Goal: Find specific page/section: Locate item on page

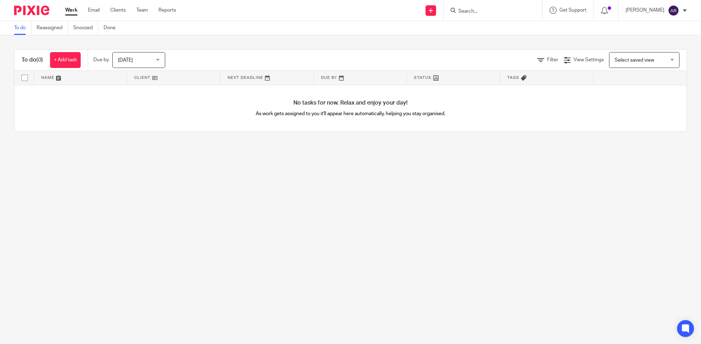
click at [469, 6] on form at bounding box center [494, 10] width 75 height 9
click at [469, 11] on input "Search" at bounding box center [488, 11] width 63 height 6
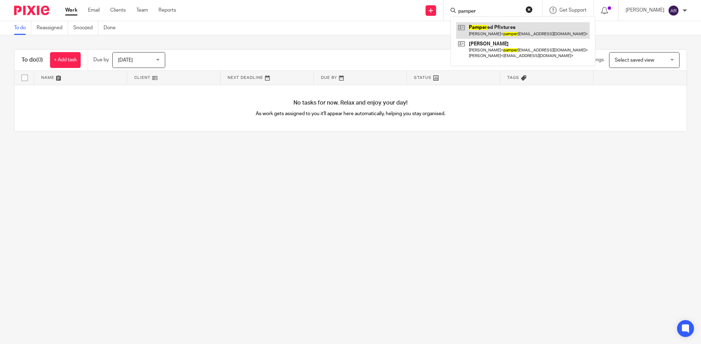
type input "pamper"
click at [488, 26] on link at bounding box center [522, 30] width 133 height 16
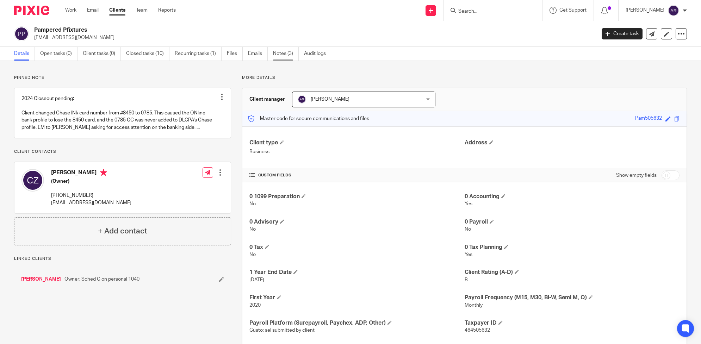
click at [280, 54] on link "Notes (3)" at bounding box center [286, 54] width 26 height 14
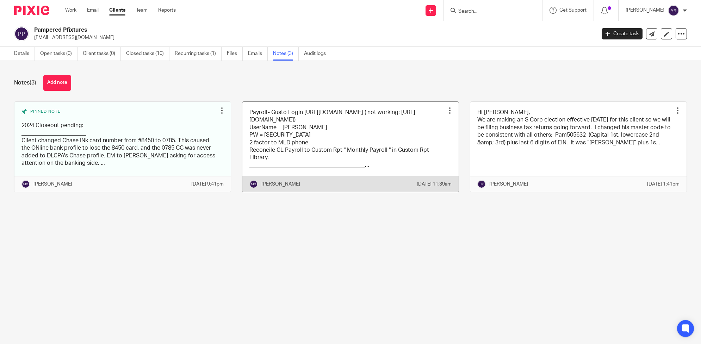
click at [328, 143] on link at bounding box center [350, 147] width 216 height 91
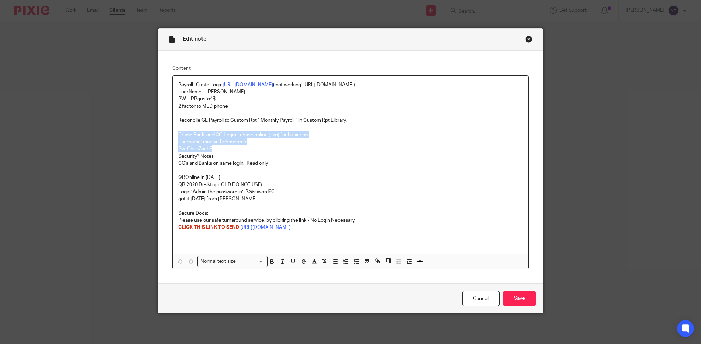
drag, startPoint x: 174, startPoint y: 135, endPoint x: 212, endPoint y: 148, distance: 39.9
click at [212, 148] on div "Payroll- Gusto Login https://app.gusto.com/login ( not working: https://manage.…" at bounding box center [351, 165] width 356 height 178
copy div "Chase Bank and CC Login - chase online ( sm) for business Username: marilyn1joh…"
